Goal: Information Seeking & Learning: Check status

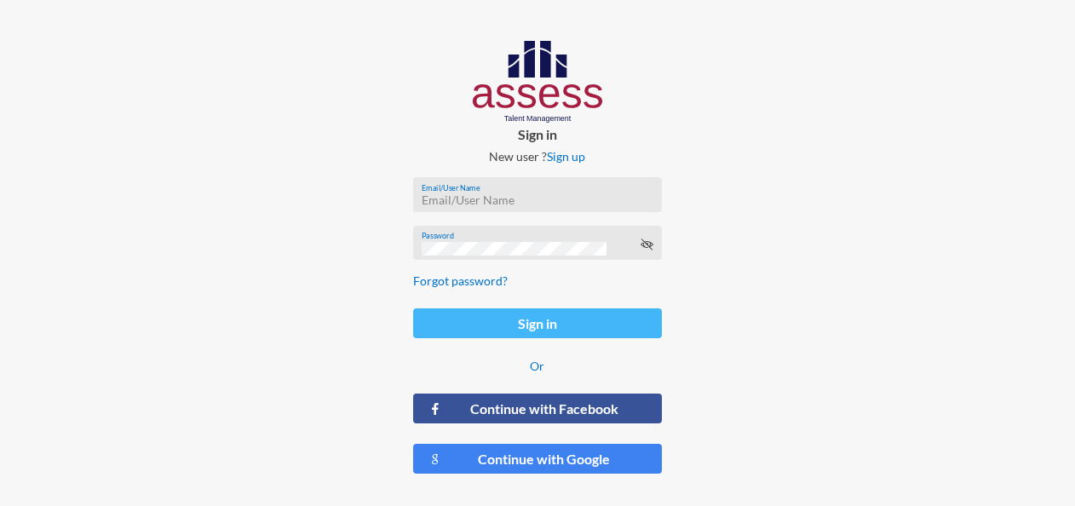
type input "[EMAIL_ADDRESS][DOMAIN_NAME]"
click at [561, 321] on button "Sign in" at bounding box center [538, 323] width 250 height 30
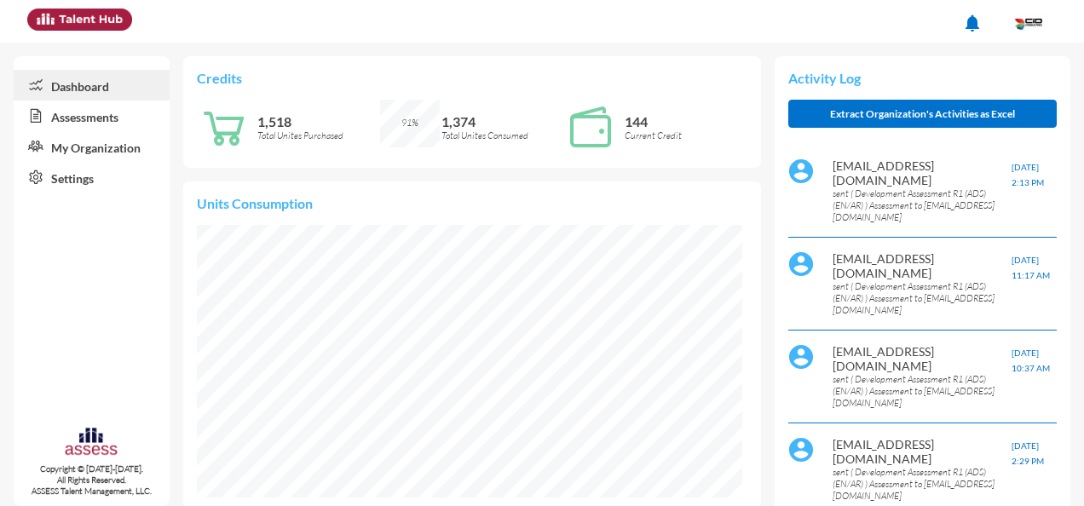
scroll to position [85, 0]
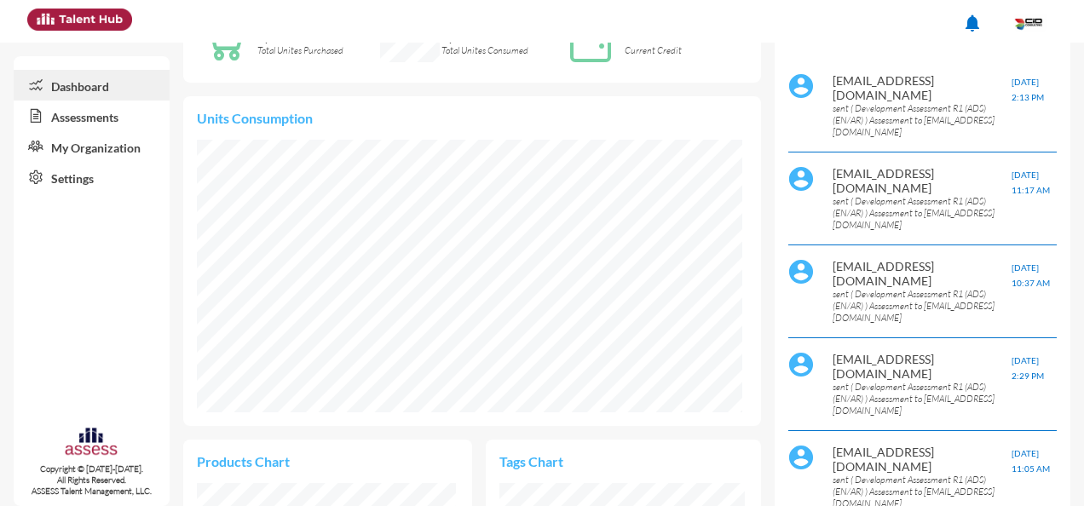
click at [883, 107] on p "sent ( Development Assessment R1 (ADS) (EN/AR) ) Assessment to [EMAIL_ADDRESS][…" at bounding box center [921, 120] width 179 height 36
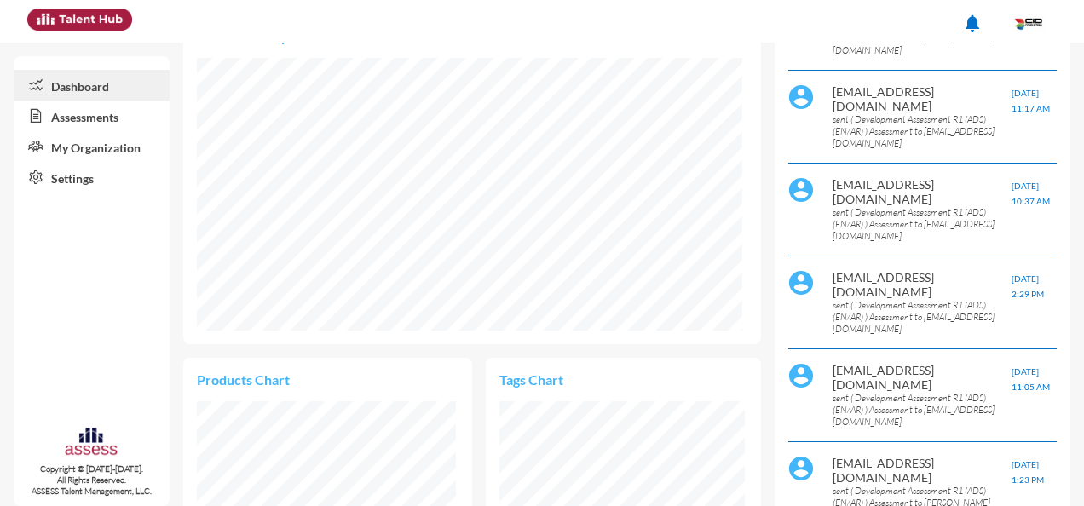
scroll to position [160, 0]
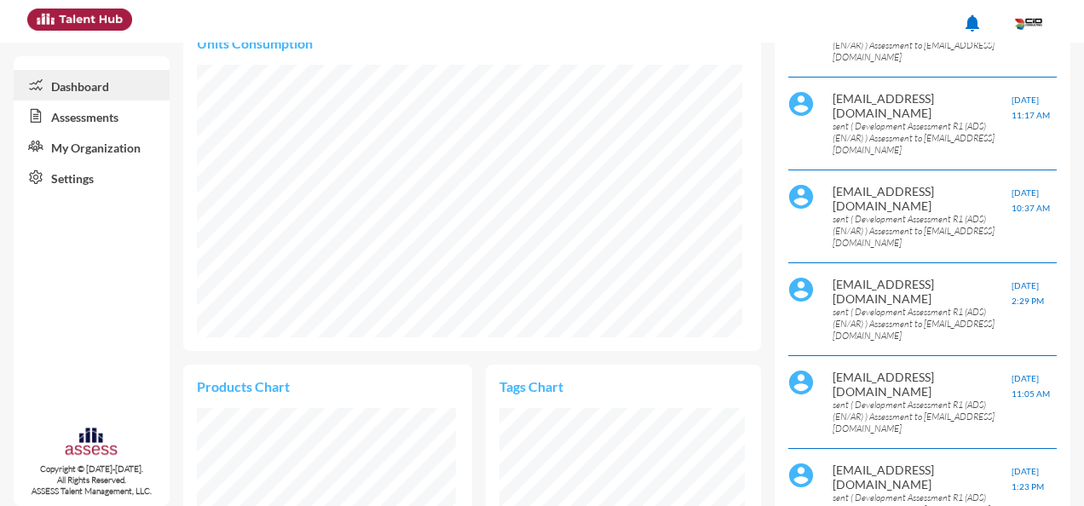
click at [90, 120] on link "Assessments" at bounding box center [92, 116] width 156 height 31
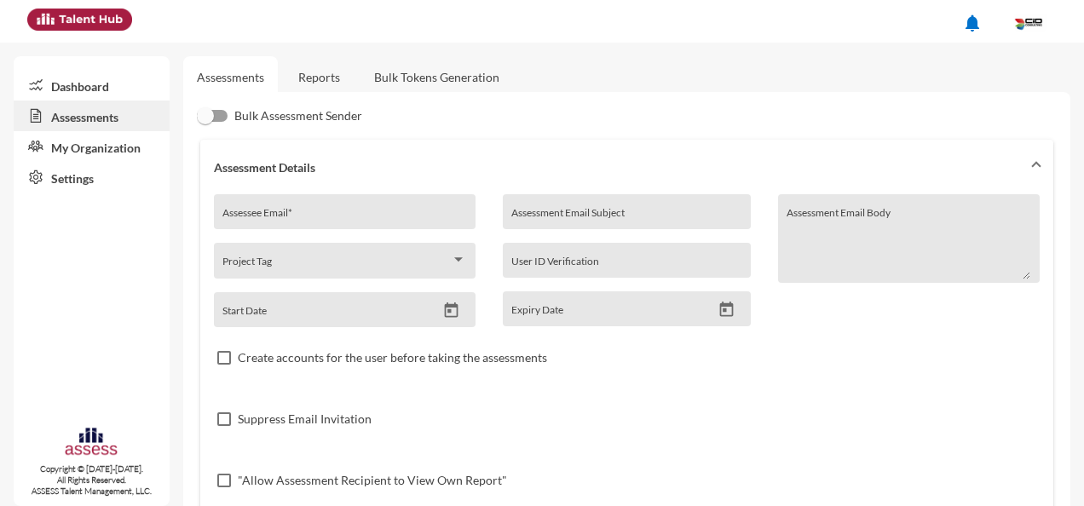
click at [334, 77] on link "Reports" at bounding box center [319, 77] width 69 height 42
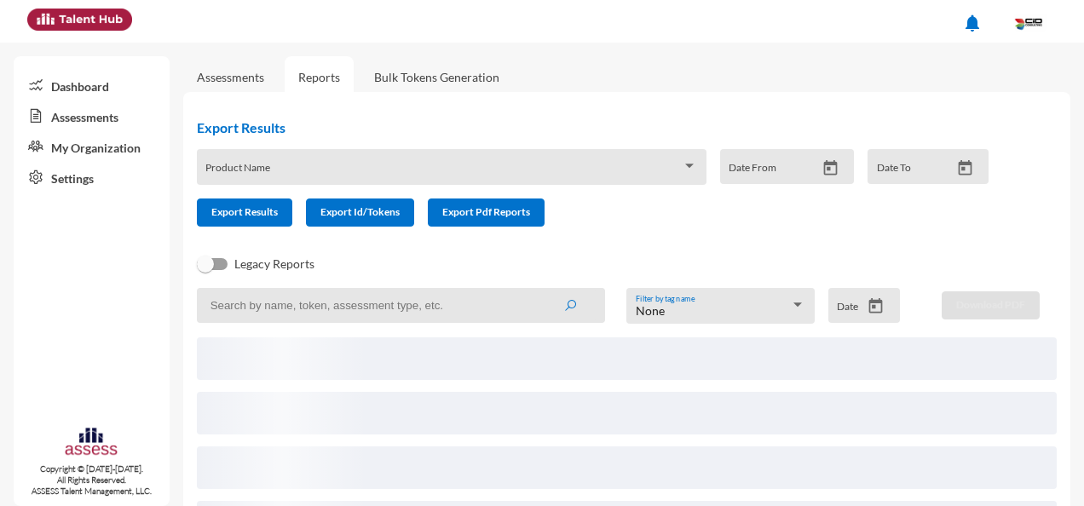
click at [495, 305] on input at bounding box center [401, 305] width 408 height 35
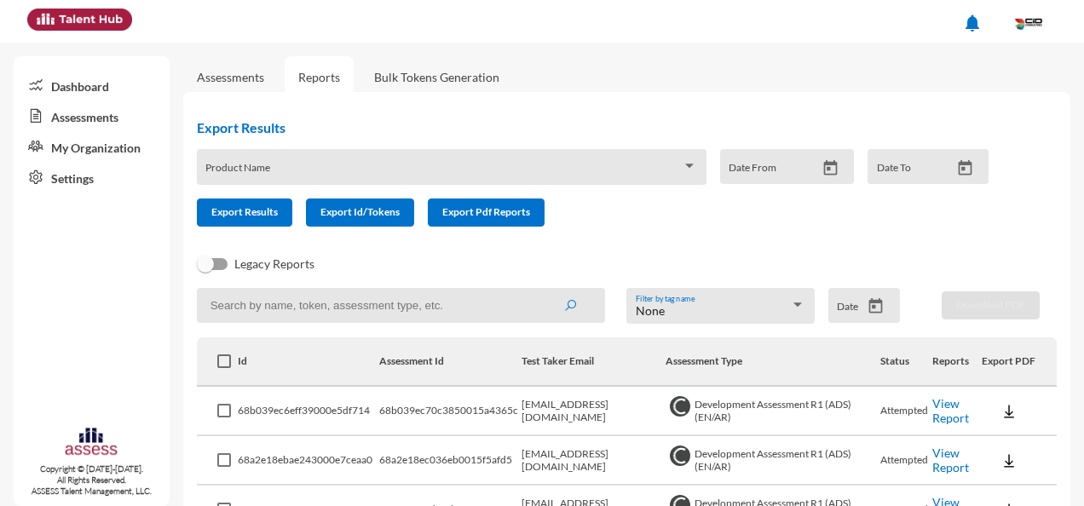
click at [578, 423] on td "[EMAIL_ADDRESS][DOMAIN_NAME]" at bounding box center [593, 411] width 144 height 49
click at [951, 407] on link "View Report" at bounding box center [950, 410] width 37 height 29
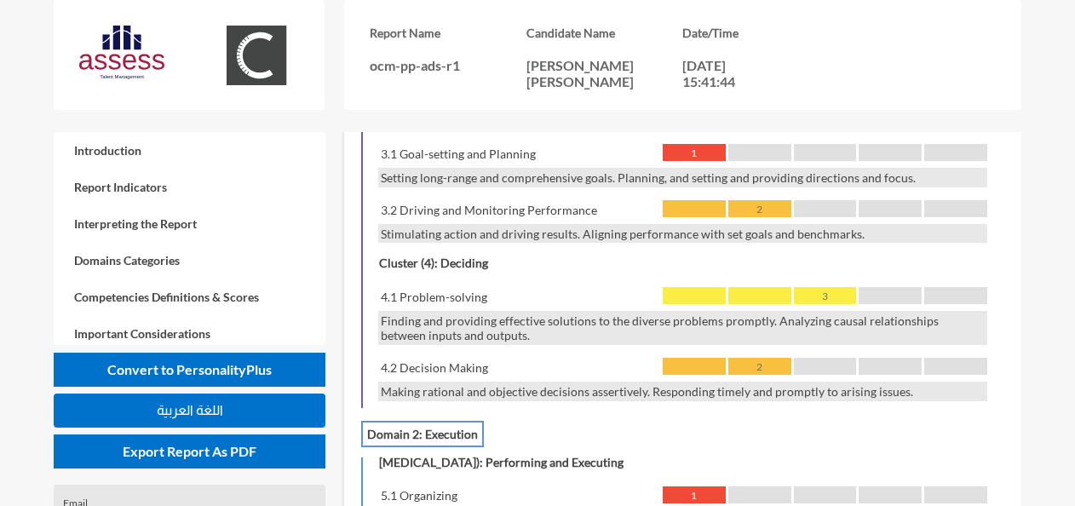
scroll to position [1570, 0]
